Goal: Task Accomplishment & Management: Manage account settings

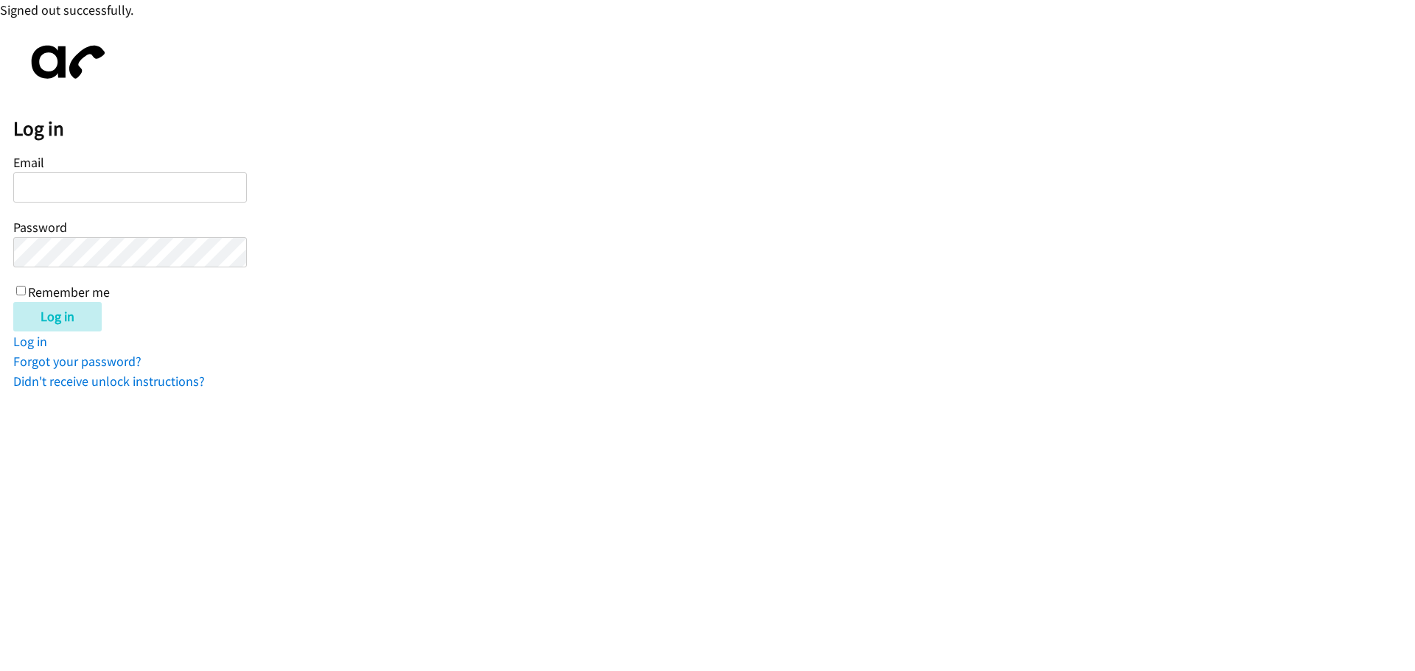
type input "[PERSON_NAME][EMAIL_ADDRESS][DOMAIN_NAME]"
click at [70, 63] on img at bounding box center [64, 62] width 103 height 58
click at [47, 316] on input "Log in" at bounding box center [57, 316] width 88 height 29
type input "[PERSON_NAME][EMAIL_ADDRESS][DOMAIN_NAME]"
click at [81, 309] on input "Log in" at bounding box center [57, 316] width 88 height 29
